Goal: Task Accomplishment & Management: Use online tool/utility

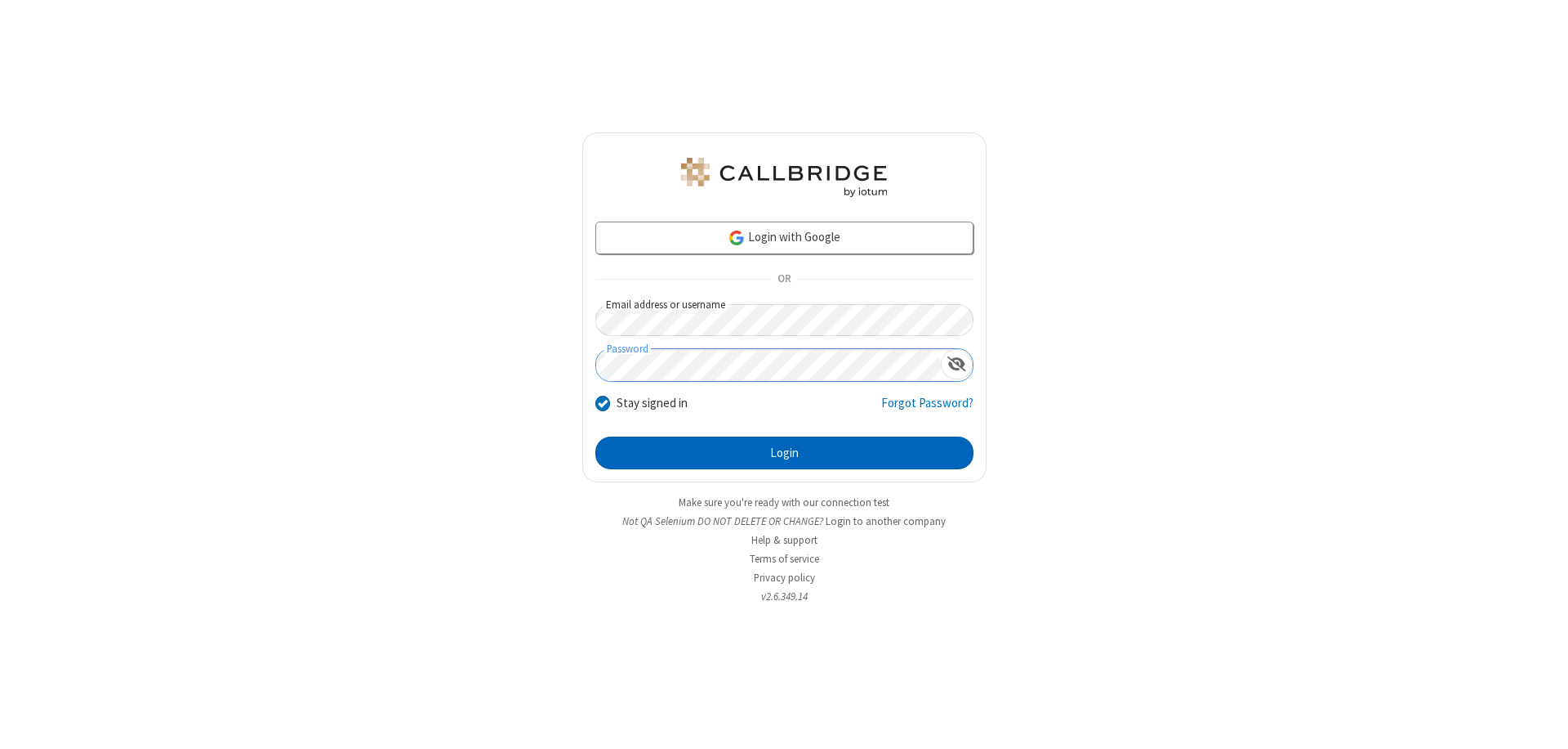
click at [784, 453] on button "Login" at bounding box center [784, 452] width 378 height 33
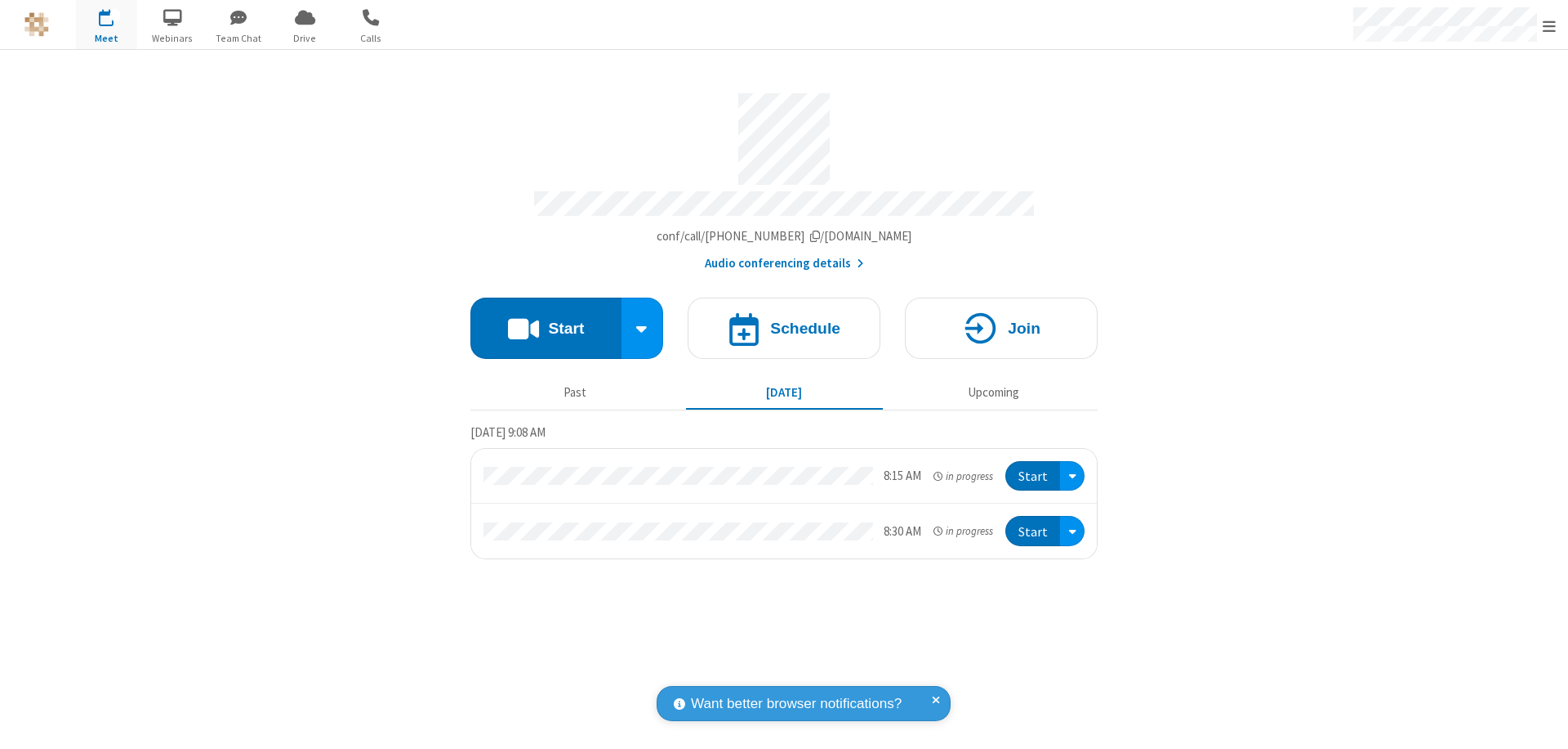
click at [546, 320] on button "Start" at bounding box center [546, 329] width 151 height 62
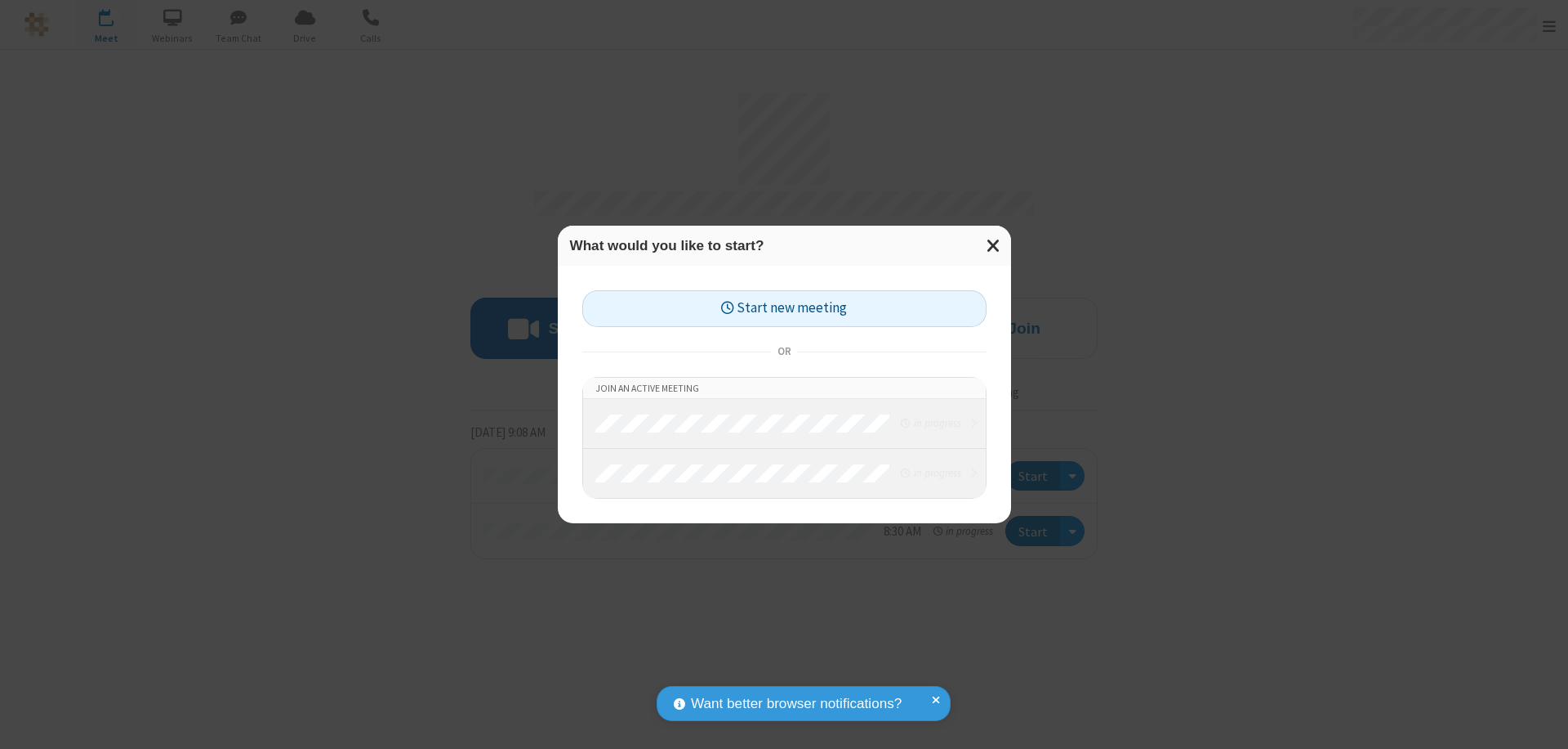
click at [784, 308] on button "Start new meeting" at bounding box center [784, 308] width 404 height 36
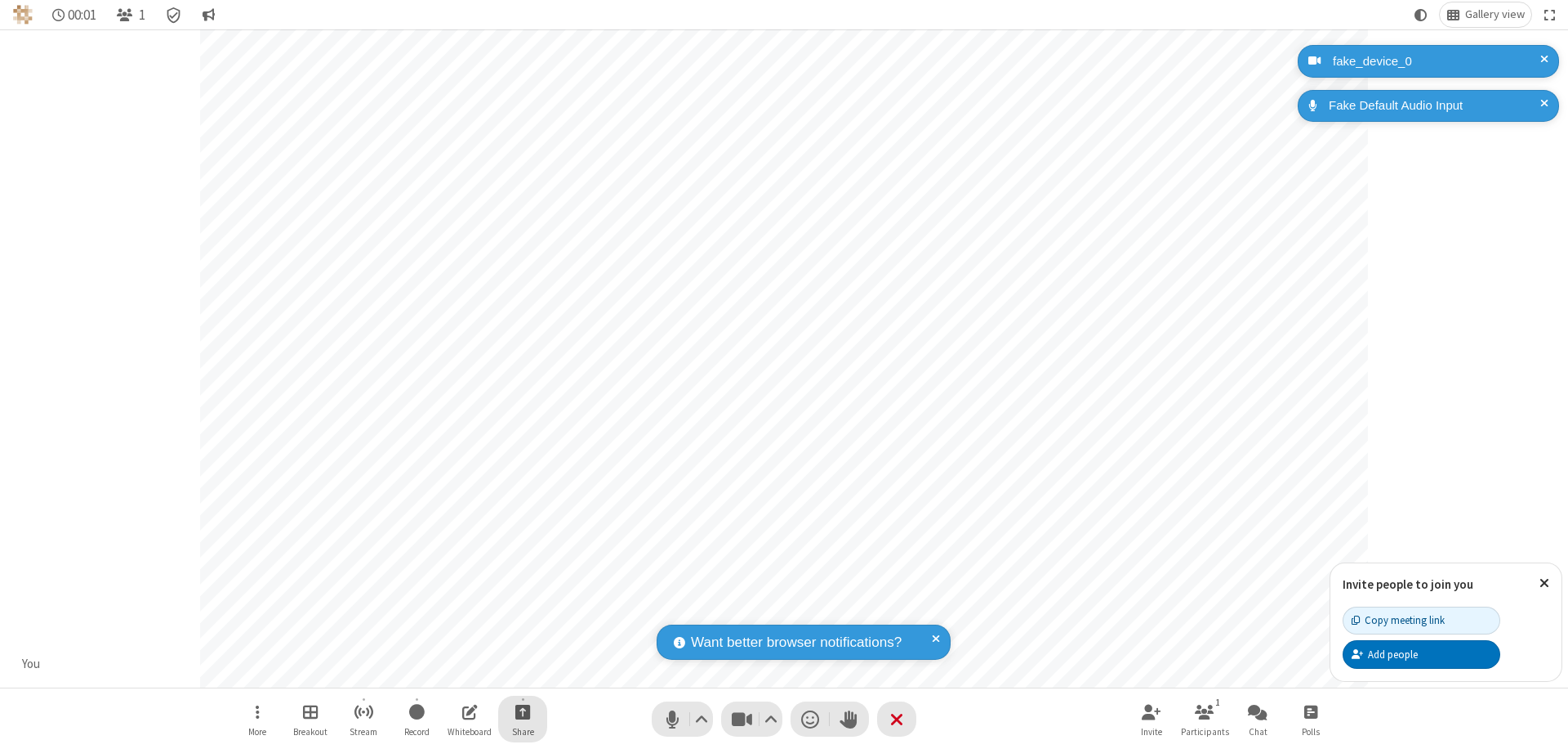
click at [523, 711] on span "Start sharing" at bounding box center [523, 712] width 16 height 21
click at [456, 671] on span "Share my screen" at bounding box center [457, 672] width 19 height 14
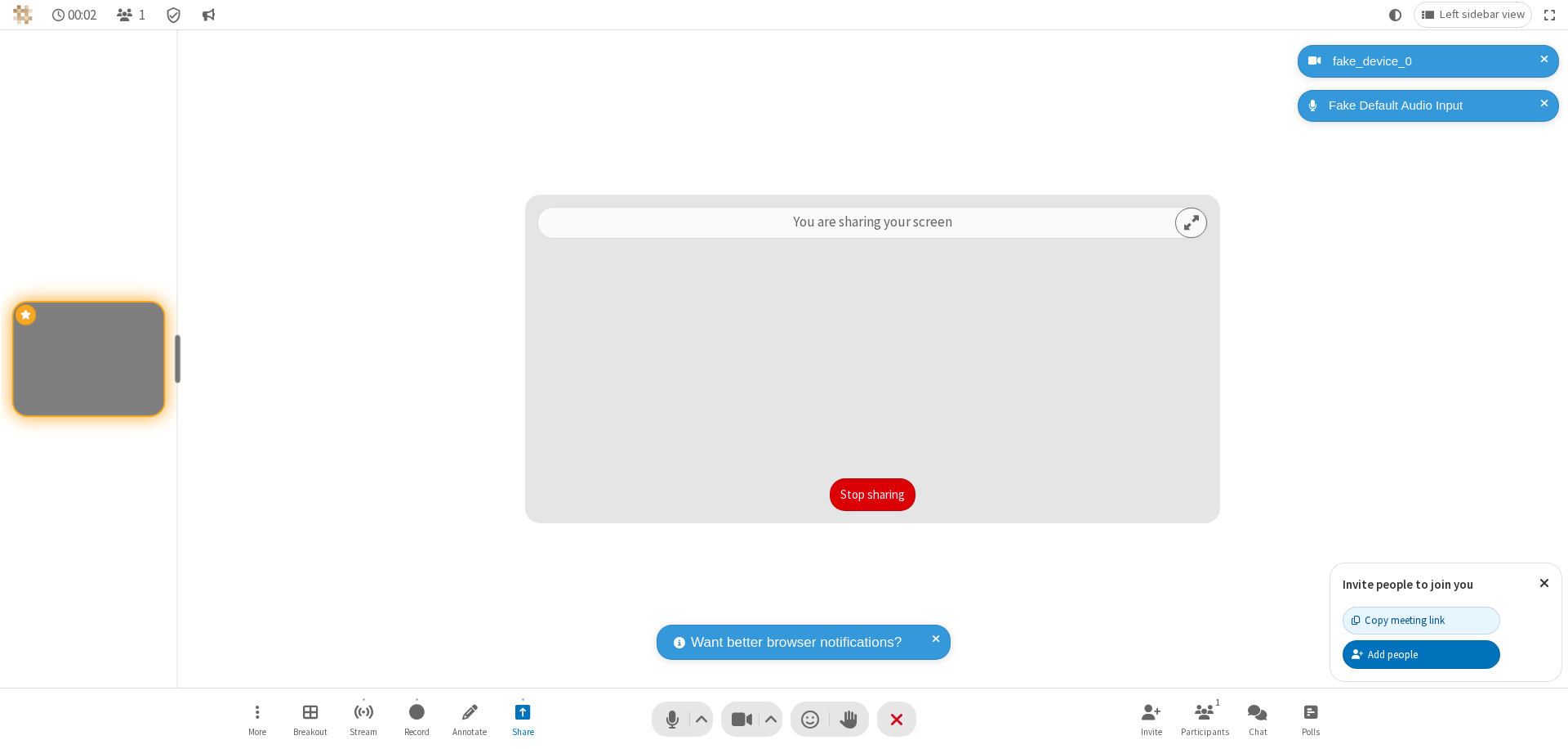
click at [873, 494] on button "Stop sharing" at bounding box center [873, 494] width 86 height 33
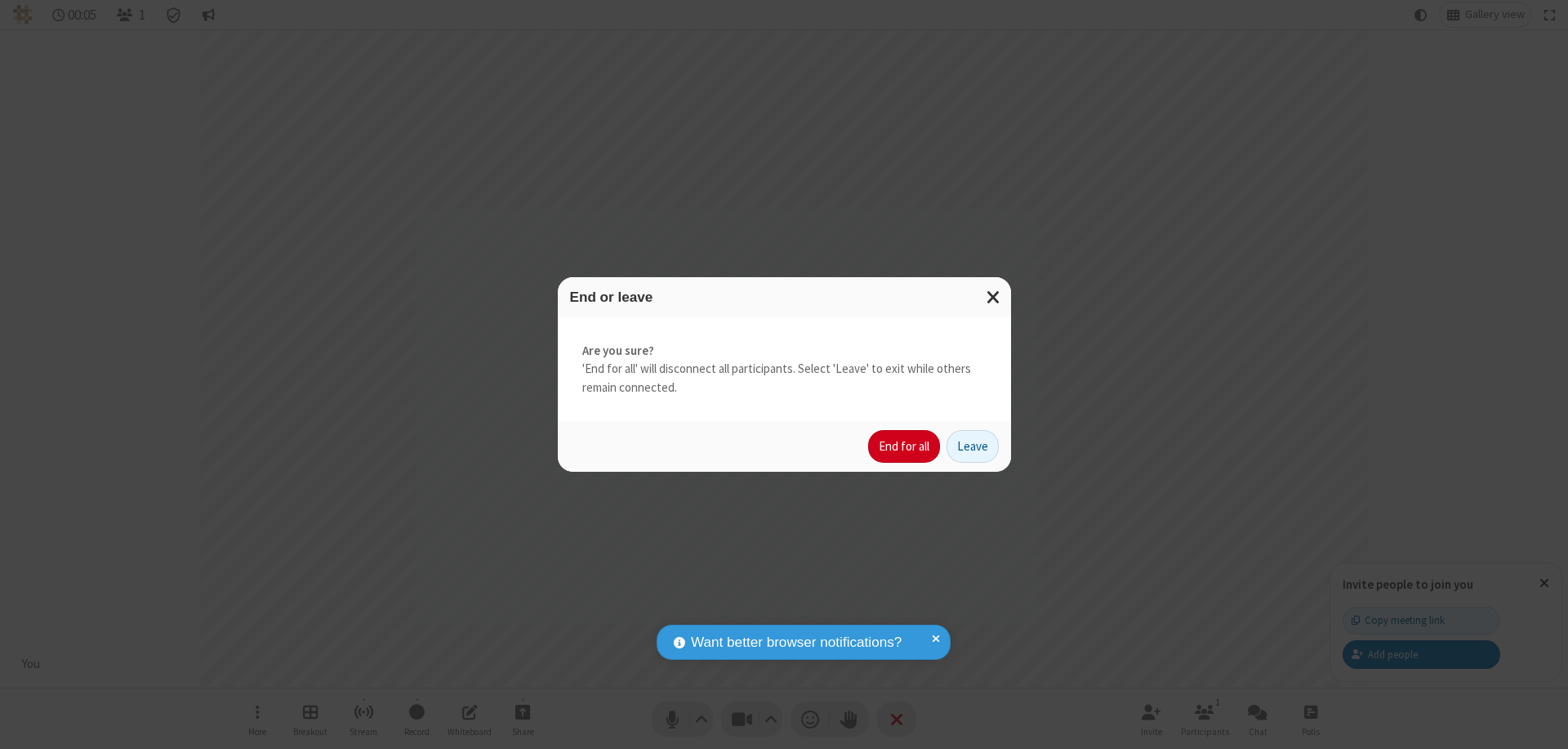
click at [905, 446] on button "End for all" at bounding box center [903, 445] width 72 height 33
